Goal: Transaction & Acquisition: Purchase product/service

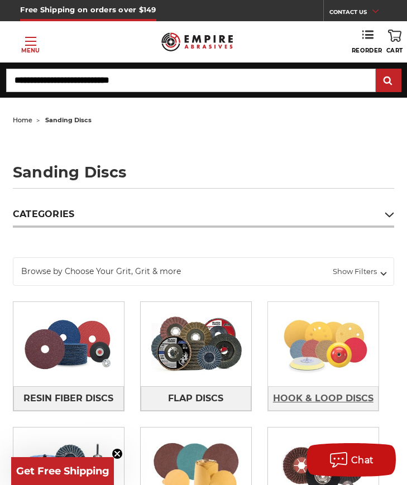
click at [306, 396] on span "Hook & Loop Discs" at bounding box center [323, 398] width 100 height 19
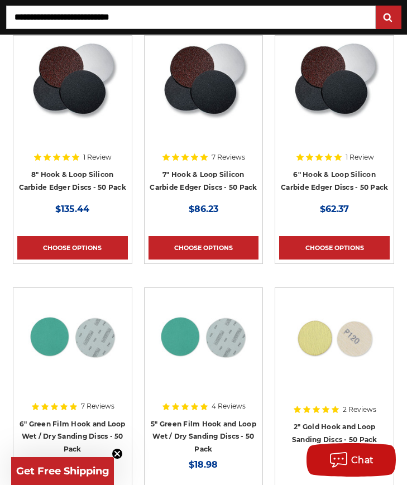
scroll to position [335, 0]
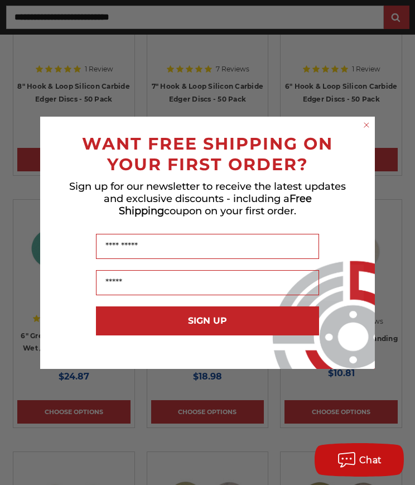
click at [366, 122] on circle "Close dialog" at bounding box center [366, 124] width 11 height 11
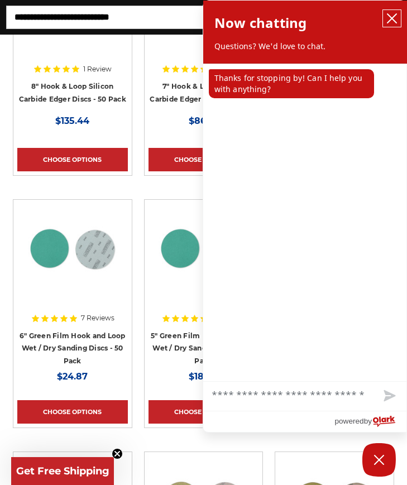
click at [390, 14] on icon "close chatbox" at bounding box center [391, 18] width 11 height 11
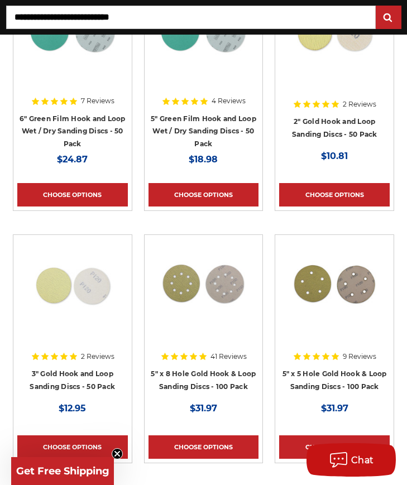
scroll to position [446, 0]
